Goal: Task Accomplishment & Management: Manage account settings

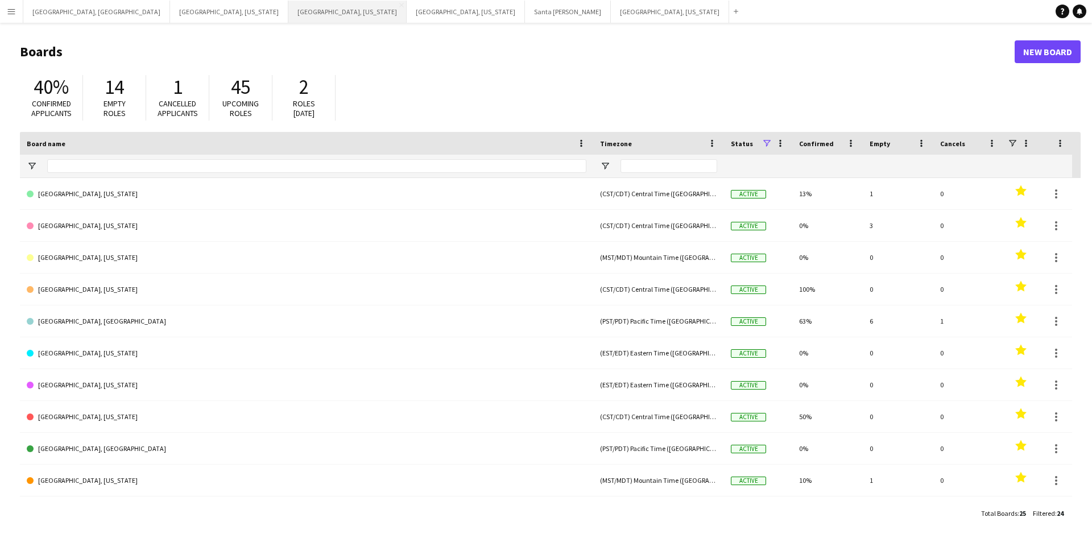
click at [288, 19] on button "[GEOGRAPHIC_DATA], [US_STATE] Close" at bounding box center [347, 12] width 118 height 22
click at [288, 2] on button "[GEOGRAPHIC_DATA], [US_STATE] Close" at bounding box center [347, 12] width 118 height 22
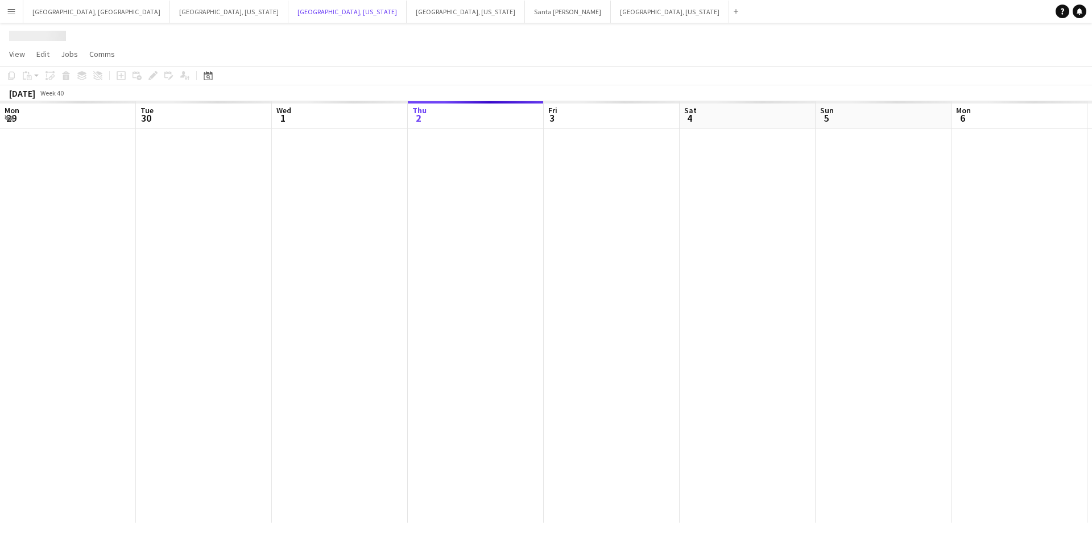
scroll to position [0, 272]
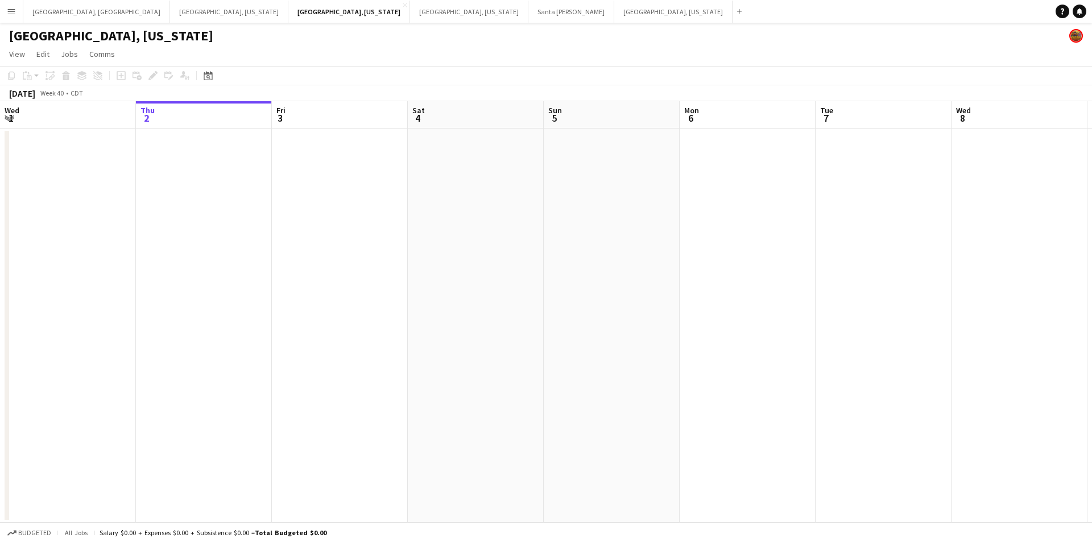
click at [436, 302] on app-calendar-viewport "Mon 29 Tue 30 Wed 1 Thu 2 Fri 3 Sat 4 Sun 5 Mon 6 Tue 7 Wed 8 Thu 9 Fri 10 Sat …" at bounding box center [546, 312] width 1092 height 422
drag, startPoint x: 727, startPoint y: 301, endPoint x: 561, endPoint y: 306, distance: 166.2
click at [567, 306] on app-calendar-viewport "Thu 2 Fri 3 Sat 4 Sun 5 Mon 6 Tue 7 Wed 8 Thu 9 Fri 10 Sat 11 Sun 12 Mon 13 Tue…" at bounding box center [546, 312] width 1092 height 422
drag, startPoint x: 822, startPoint y: 306, endPoint x: 602, endPoint y: 303, distance: 219.6
click at [513, 306] on app-calendar-viewport "Fri 3 Sat 4 Sun 5 Mon 6 Tue 7 Wed 8 Thu 9 Fri 10 Sat 11 Sun 12 Mon 13 Tue 14 We…" at bounding box center [546, 312] width 1092 height 422
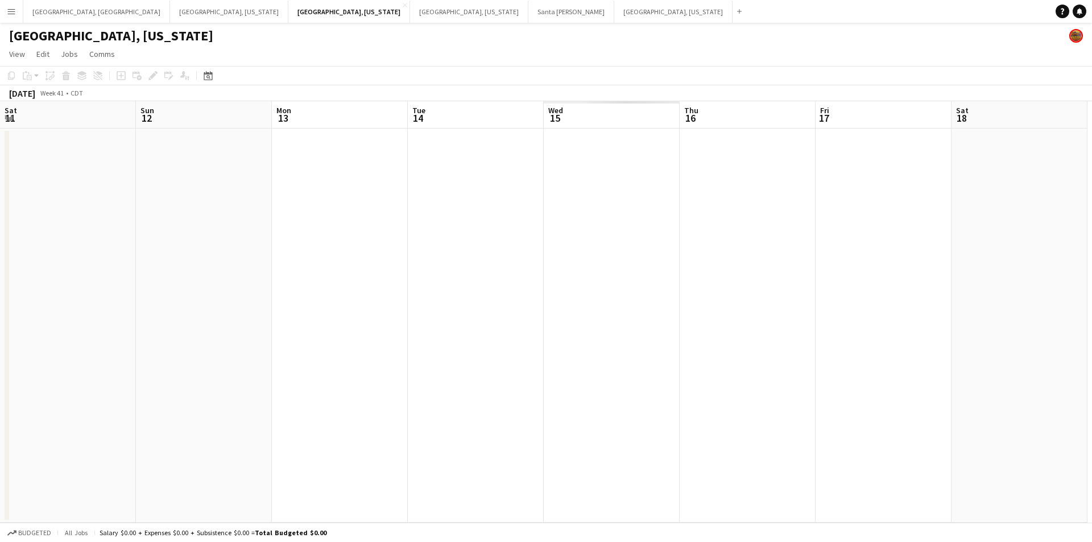
click at [575, 303] on app-calendar-viewport "Mon 6 Tue 7 Wed 8 Thu 9 Fri 10 Sat 11 Sun 12 Mon 13 Tue 14 Wed 15 Thu 16 Fri 17…" at bounding box center [546, 312] width 1092 height 422
drag, startPoint x: 782, startPoint y: 300, endPoint x: 598, endPoint y: 300, distance: 183.2
click at [548, 300] on app-calendar-viewport "Tue 7 Wed 8 Thu 9 Fri 10 Sat 11 Sun 12 Mon 13 Tue 14 Wed 15 Thu 16 Fri 17 Sat 1…" at bounding box center [546, 312] width 1092 height 422
click at [583, 300] on app-calendar-viewport "Thu 9 Fri 10 Sat 11 Sun 12 Mon 13 Tue 14 Wed 15 Thu 16 Fri 17 Sat 18 Sun 19 Mon…" at bounding box center [546, 312] width 1092 height 422
click at [627, 304] on app-calendar-viewport "Sat 11 Sun 12 Mon 13 Tue 14 Wed 15 Thu 16 Fri 17 Sat 18 Sun 19 Mon 20 Tue 21 We…" at bounding box center [546, 312] width 1092 height 422
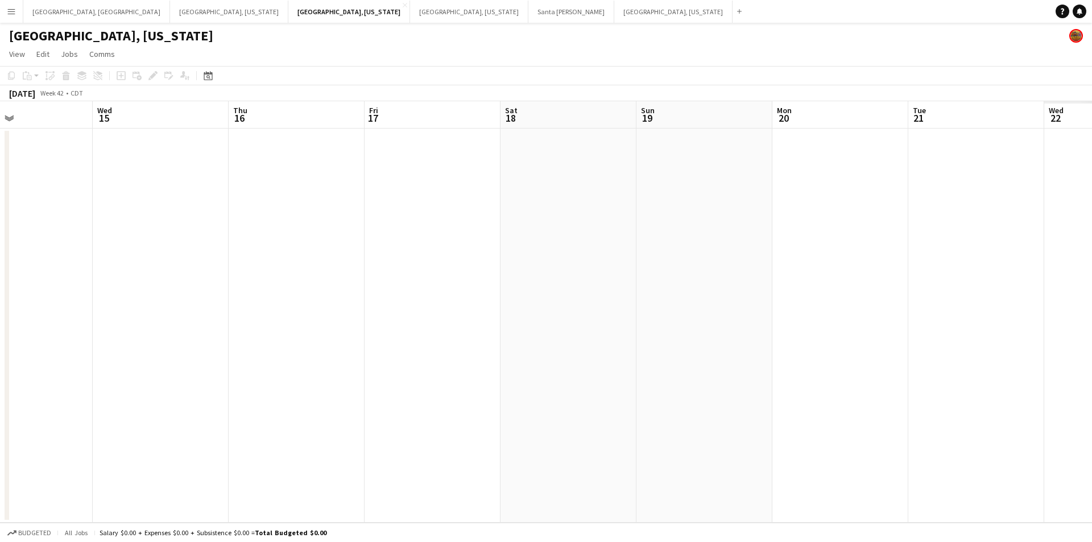
drag, startPoint x: 790, startPoint y: 303, endPoint x: 549, endPoint y: 304, distance: 240.6
click at [563, 304] on app-calendar-viewport "Sat 11 Sun 12 Mon 13 Tue 14 Wed 15 Thu 16 Fri 17 Sat 18 Sun 19 Mon 20 Tue 21 We…" at bounding box center [546, 312] width 1092 height 422
drag, startPoint x: 748, startPoint y: 305, endPoint x: 617, endPoint y: 305, distance: 130.8
click at [624, 305] on app-calendar-viewport "Mon 13 Tue 14 Wed 15 Thu 16 Fri 17 Sat 18 Sun 19 Mon 20 Tue 21 Wed 22 Thu 23 Fr…" at bounding box center [546, 312] width 1092 height 422
drag, startPoint x: 908, startPoint y: 304, endPoint x: 527, endPoint y: 304, distance: 381.1
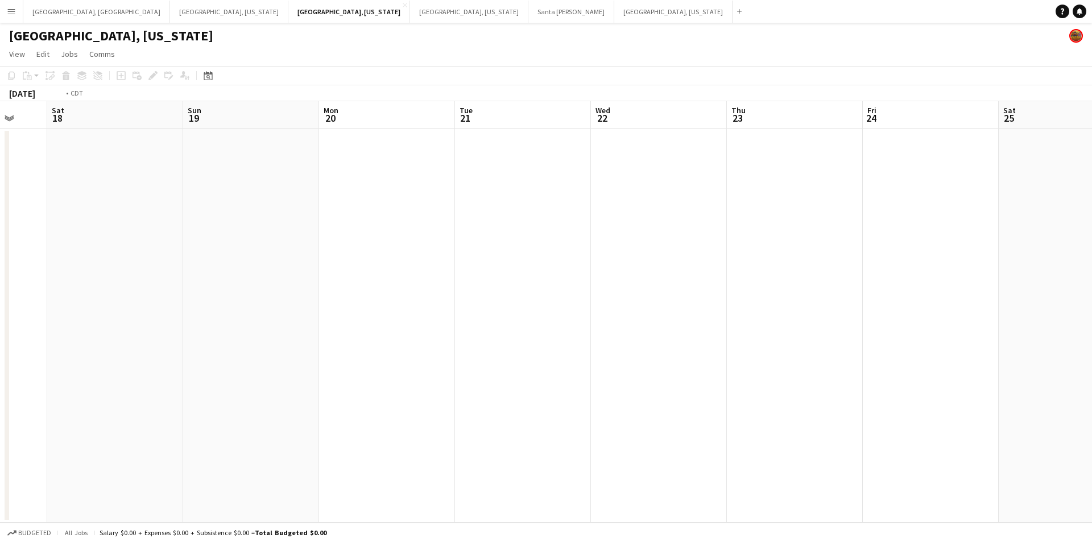
click at [527, 304] on app-calendar-viewport "Wed 15 Thu 16 Fri 17 Sat 18 Sun 19 Mon 20 Tue 21 Wed 22 Thu 23 Fri 24 Sat 25 Su…" at bounding box center [546, 312] width 1092 height 422
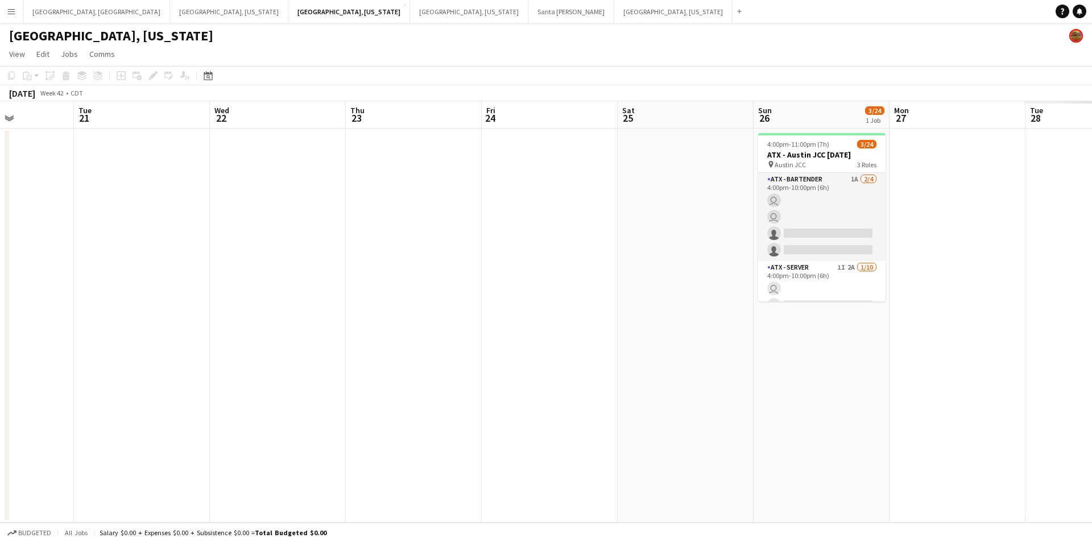
drag, startPoint x: 819, startPoint y: 304, endPoint x: 501, endPoint y: 304, distance: 318.0
click at [510, 304] on app-calendar-viewport "Sat 18 Sun 19 Mon 20 Tue 21 Wed 22 Thu 23 Fri 24 Sat 25 Sun 26 3/24 1 Job Mon 2…" at bounding box center [546, 312] width 1092 height 422
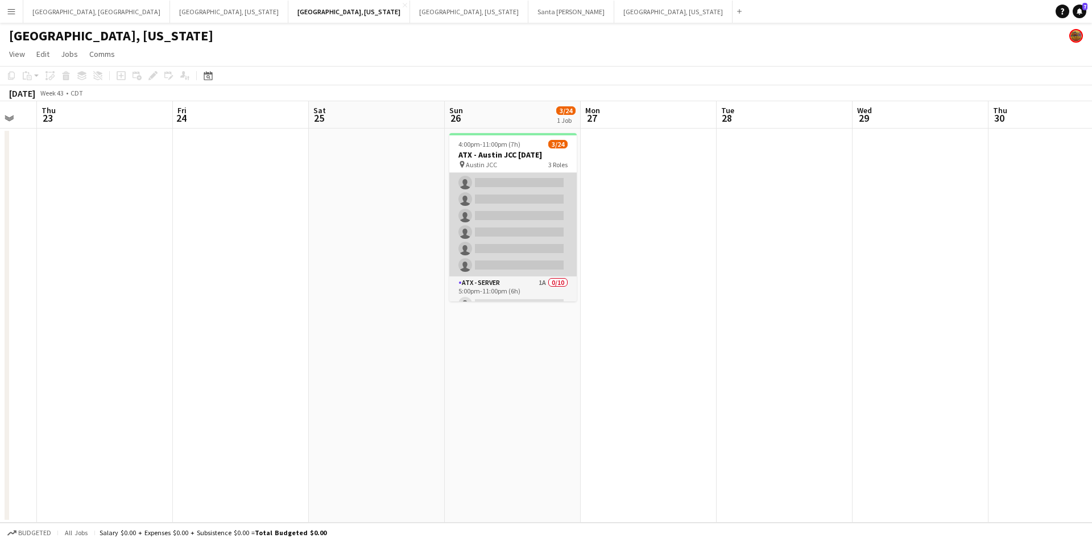
scroll to position [163, 0]
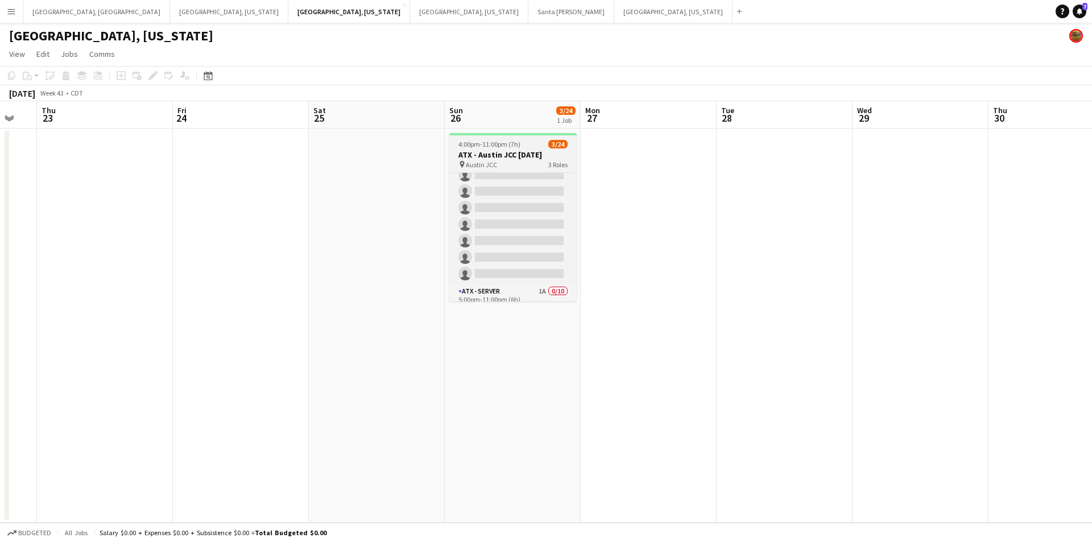
click at [518, 154] on h3 "ATX - Austin JCC [DATE]" at bounding box center [512, 155] width 127 height 10
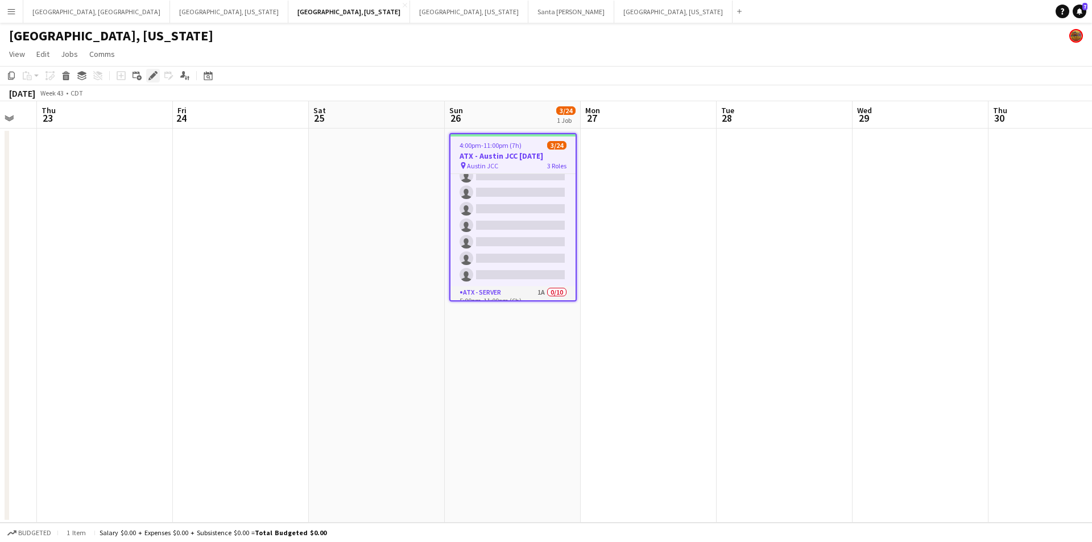
click at [152, 75] on icon at bounding box center [153, 76] width 6 height 6
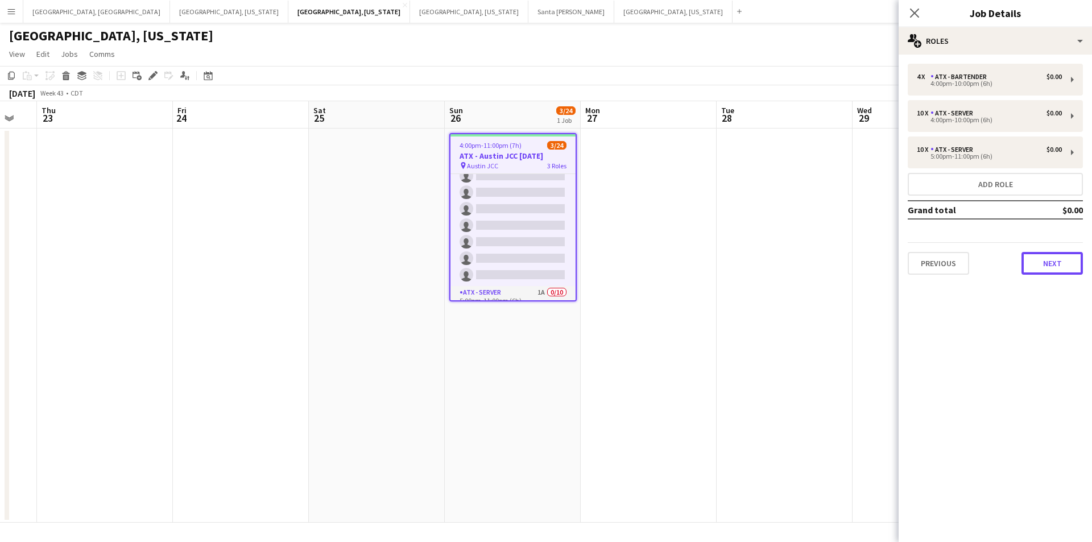
drag, startPoint x: 1068, startPoint y: 263, endPoint x: 1065, endPoint y: 313, distance: 50.7
click at [1067, 263] on button "Next" at bounding box center [1052, 263] width 61 height 23
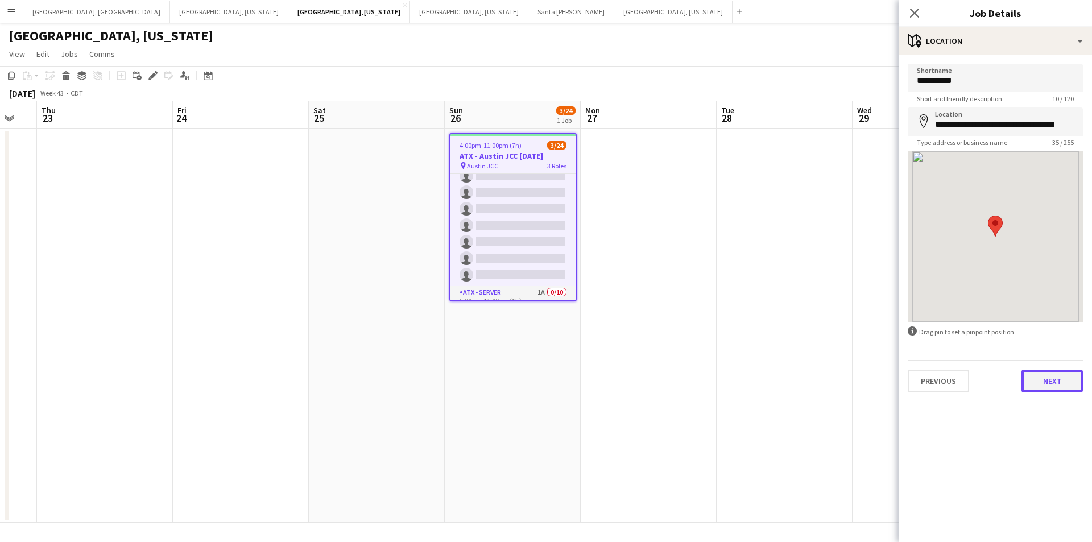
click at [1055, 375] on button "Next" at bounding box center [1052, 381] width 61 height 23
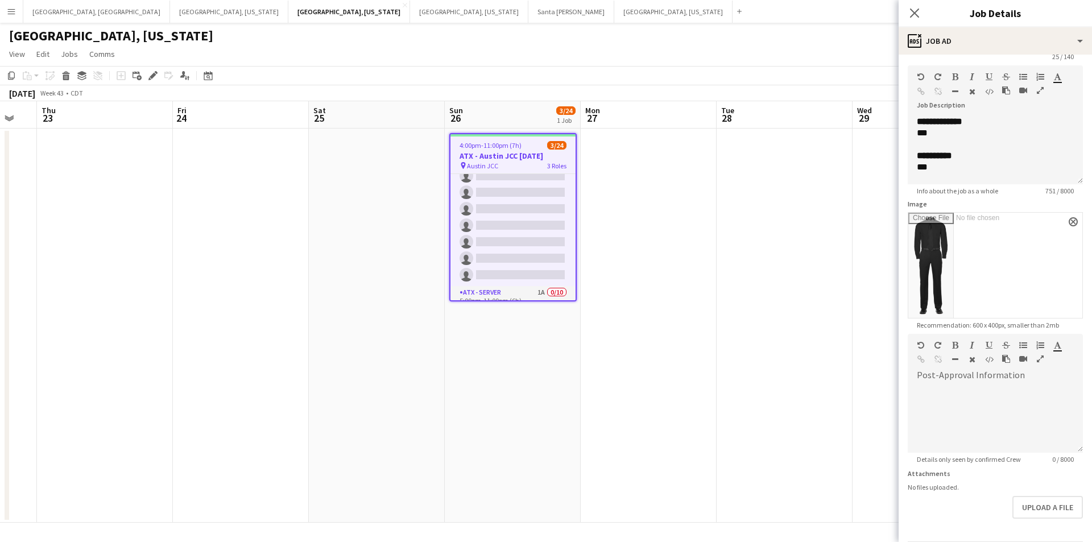
scroll to position [83, 0]
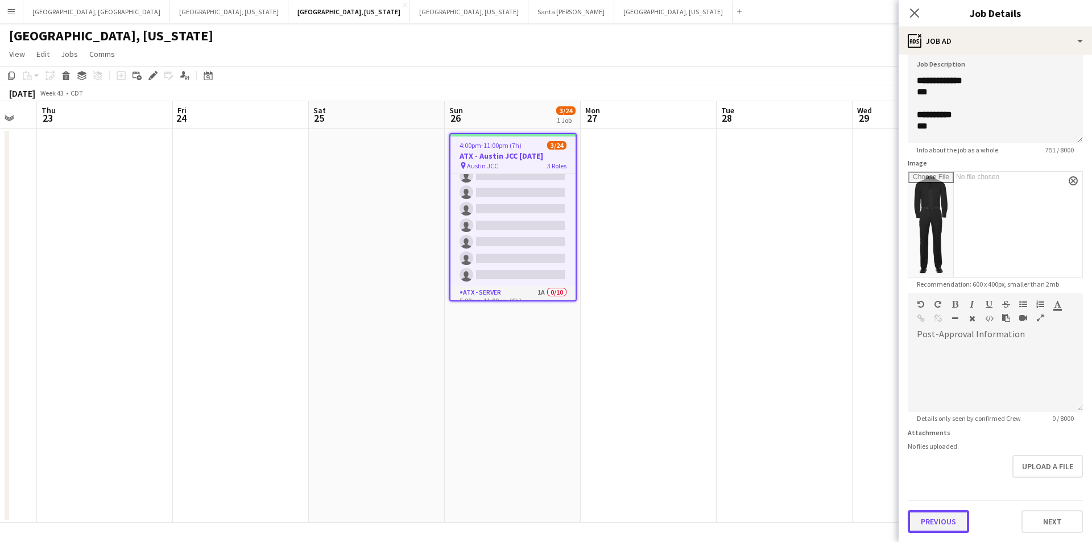
click at [947, 514] on button "Previous" at bounding box center [938, 521] width 61 height 23
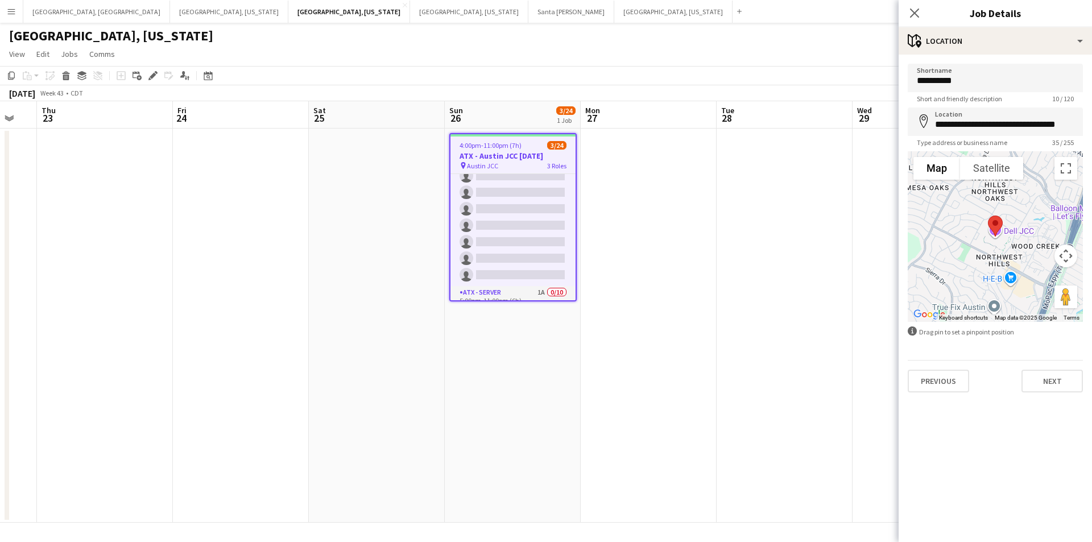
scroll to position [0, 0]
click at [958, 132] on input "**********" at bounding box center [995, 122] width 175 height 28
